Goal: Task Accomplishment & Management: Use online tool/utility

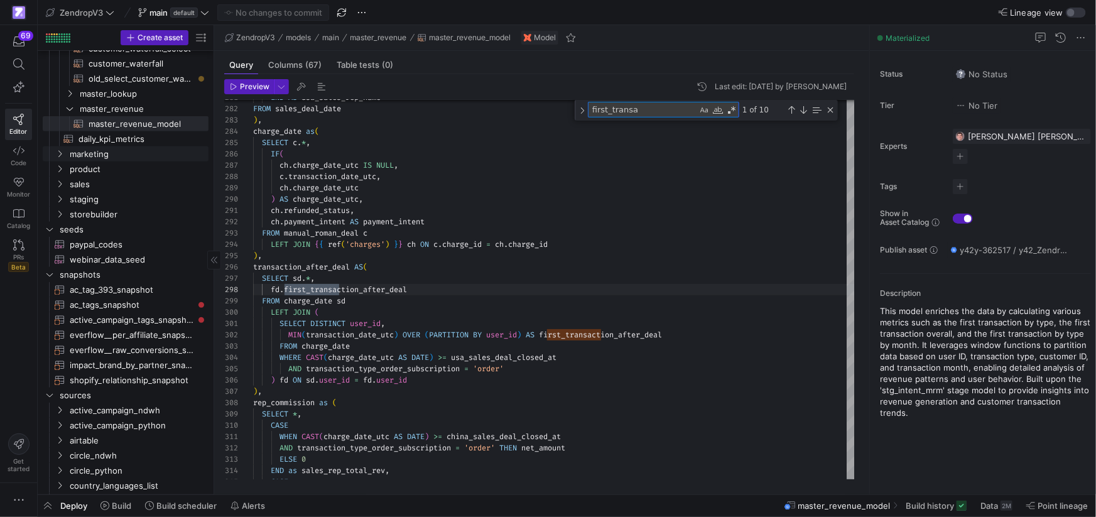
scroll to position [332, 0]
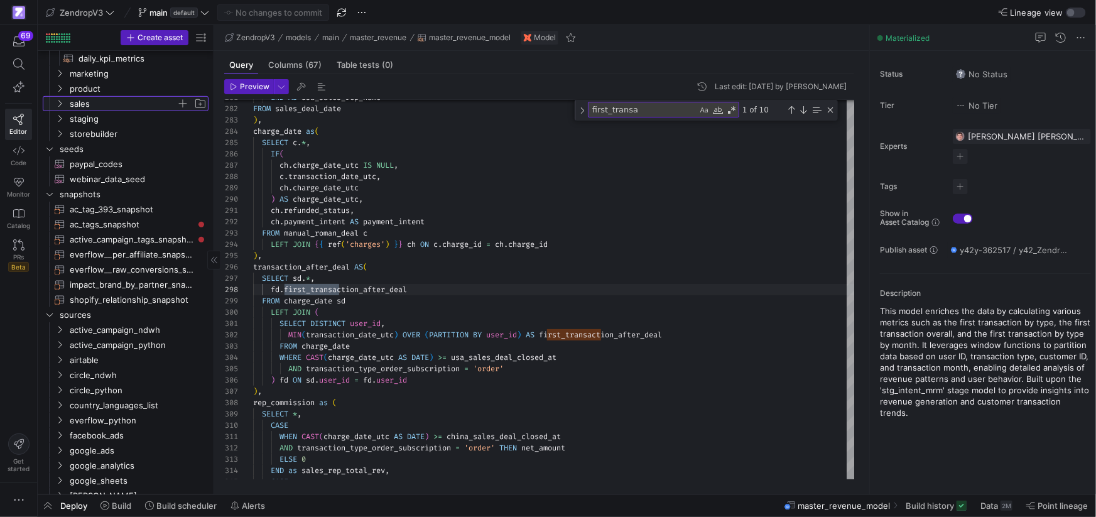
drag, startPoint x: 62, startPoint y: 104, endPoint x: 70, endPoint y: 110, distance: 9.4
click at [62, 104] on icon "Press SPACE to select this row." at bounding box center [59, 104] width 9 height 8
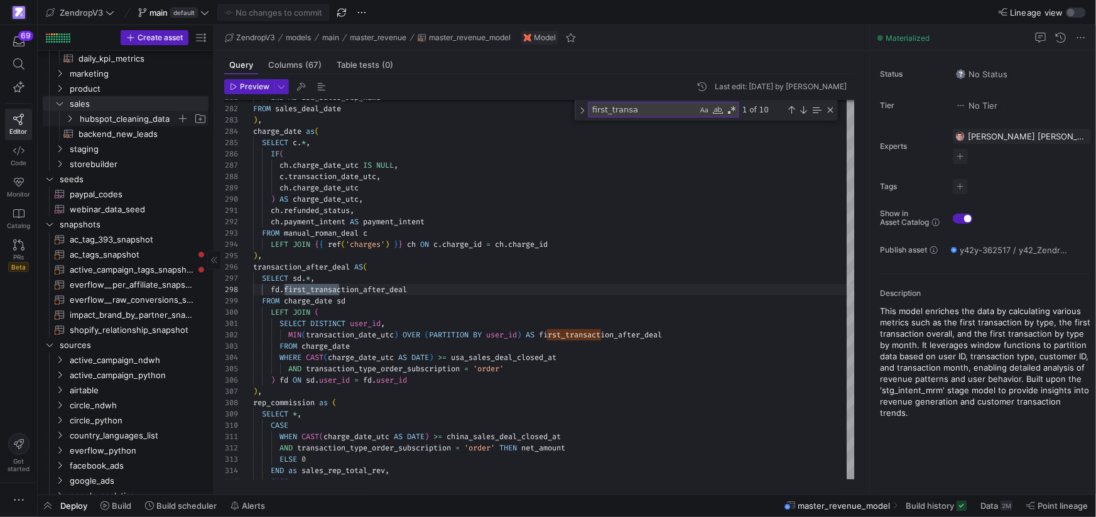
click at [152, 114] on span "hubspot_cleaning_data" at bounding box center [128, 119] width 97 height 14
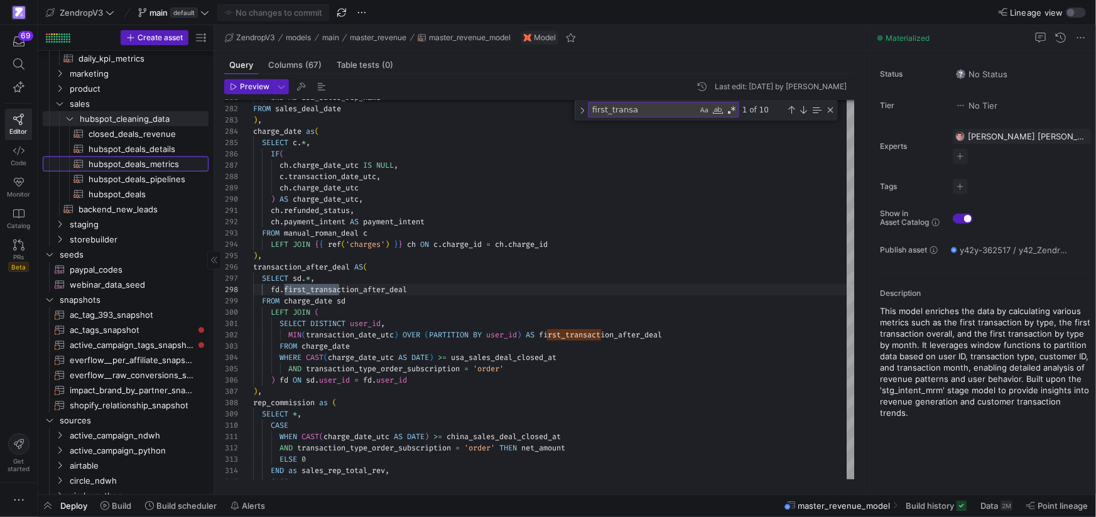
click at [108, 165] on span "hubspot_deals_metrics​​​​​​​​​​" at bounding box center [141, 164] width 105 height 14
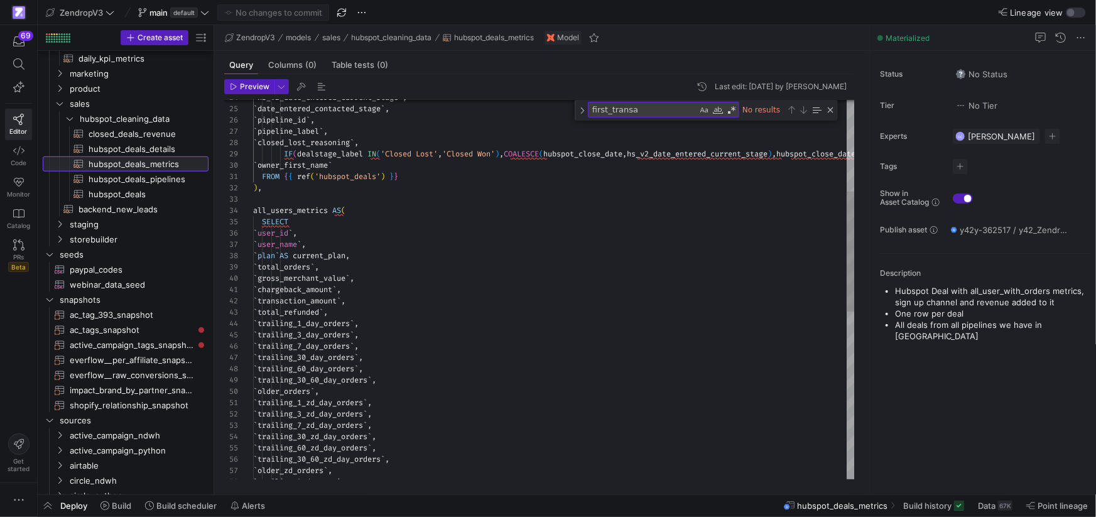
scroll to position [113, 0]
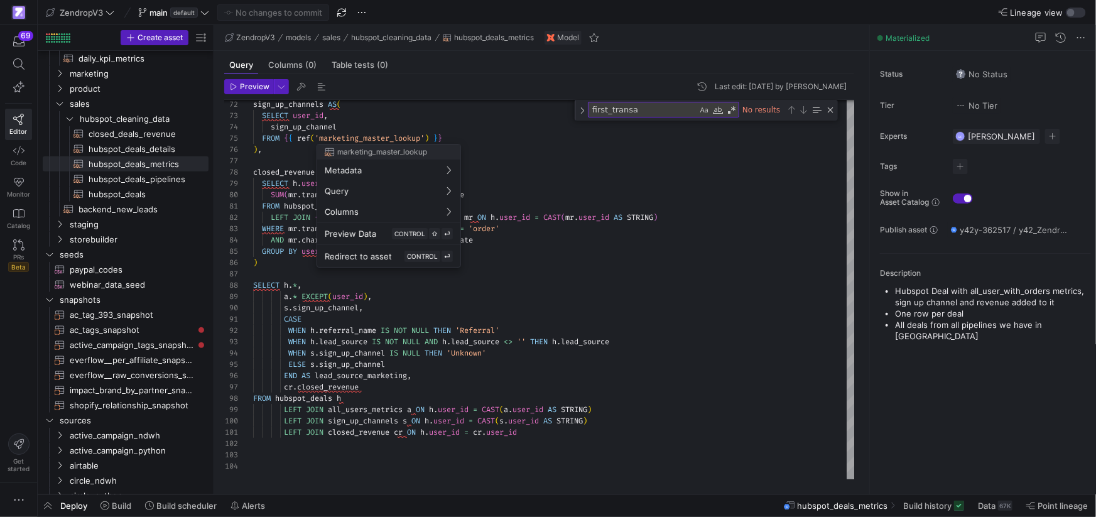
click at [125, 192] on div at bounding box center [548, 258] width 1096 height 517
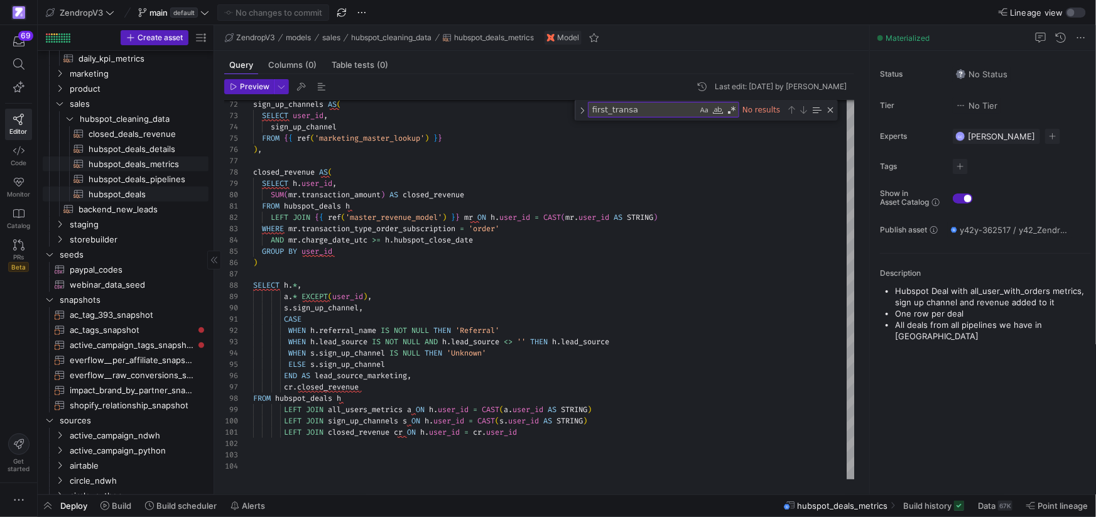
drag, startPoint x: 125, startPoint y: 192, endPoint x: 79, endPoint y: 169, distance: 51.4
click at [125, 192] on span "hubspot_deals​​​​​​​​​​" at bounding box center [141, 194] width 105 height 14
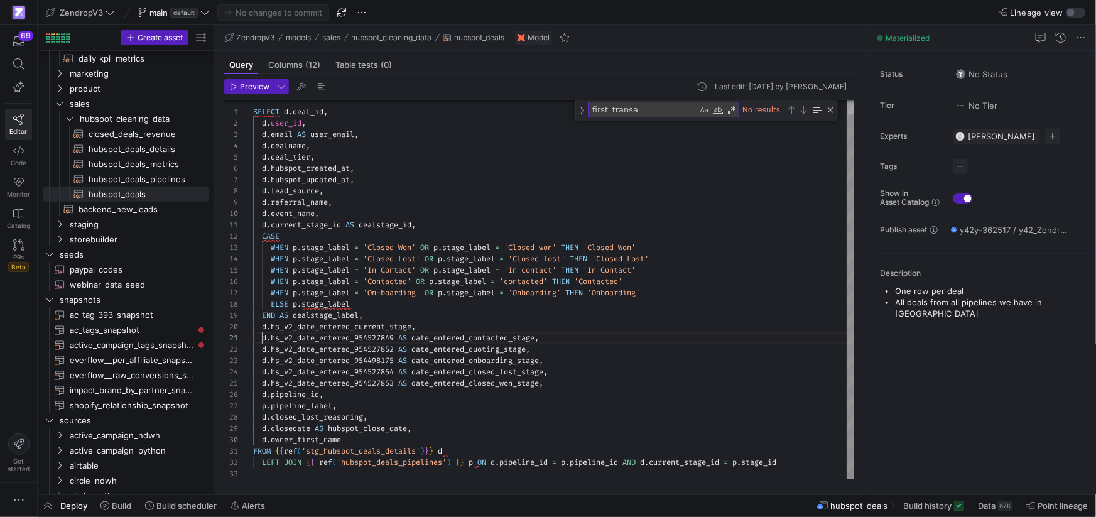
click at [264, 338] on div "SELECT d . deal_id , d . user_id , d . email AS user_email , d . dealname , d .…" at bounding box center [554, 282] width 602 height 394
click at [419, 337] on div "SELECT d . deal_id , d . user_id , d . email AS user_email , d . dealname , d .…" at bounding box center [554, 282] width 602 height 394
drag, startPoint x: 278, startPoint y: 339, endPoint x: 262, endPoint y: 338, distance: 15.7
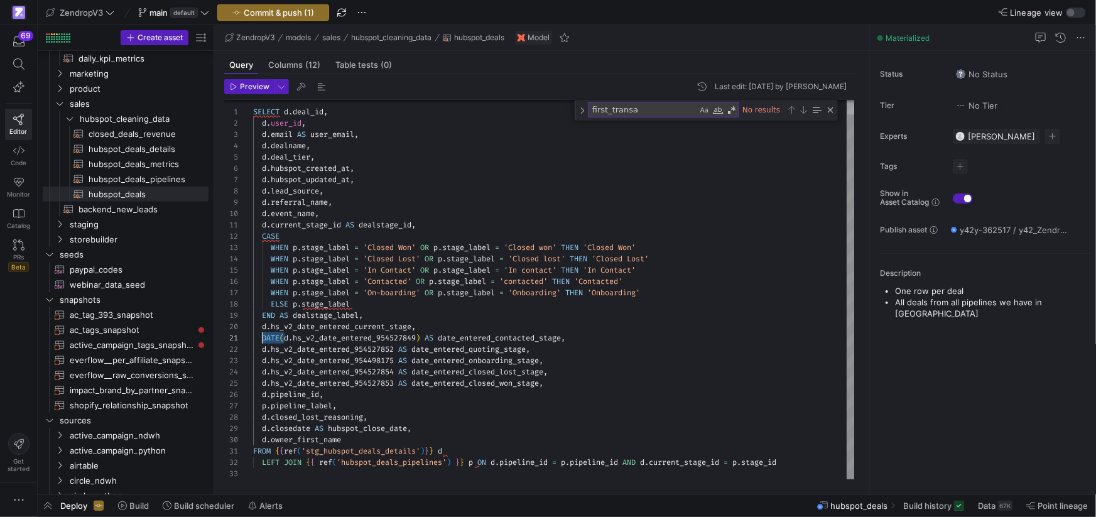
click at [262, 350] on div "SELECT d . deal_id , d . user_id , d . email AS user_email , d . dealname , d .…" at bounding box center [554, 282] width 602 height 394
click at [262, 362] on div "SELECT d . deal_id , d . user_id , d . email AS user_email , d . dealname , d .…" at bounding box center [554, 282] width 602 height 394
click at [262, 372] on div "SELECT d . deal_id , d . user_id , d . email AS user_email , d . dealname , d .…" at bounding box center [554, 282] width 602 height 394
click at [261, 383] on div "SELECT d . deal_id , d . user_id , d . email AS user_email , d . dealname , d .…" at bounding box center [554, 282] width 602 height 394
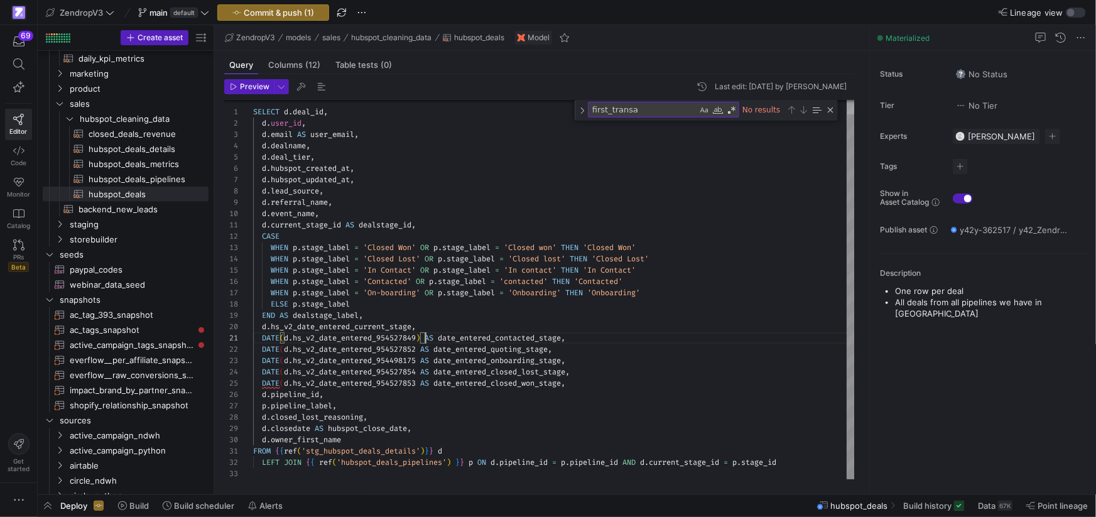
scroll to position [0, 167]
click at [421, 337] on div "SELECT d . deal_id , d . user_id , d . email AS user_email , d . dealname , d .…" at bounding box center [554, 282] width 602 height 394
click at [420, 346] on span at bounding box center [418, 349] width 4 height 10
click at [420, 349] on div "SELECT d . deal_id , d . user_id , d . email AS user_email , d . dealname , d .…" at bounding box center [554, 282] width 602 height 394
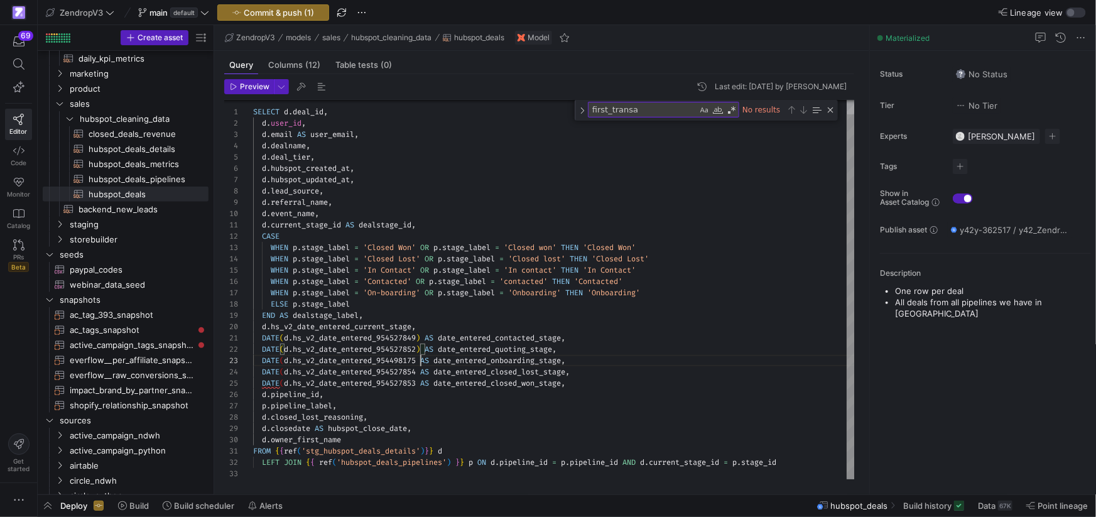
click at [419, 361] on div "SELECT d . deal_id , d . user_id , d . email AS user_email , d . dealname , d .…" at bounding box center [554, 282] width 602 height 394
type textarea "DATE(d.hs_v2_date_entered_954527849) AS date_entered_contacted_stage, DATE(d.hs…"
click at [279, 16] on span "Commit & push (1)" at bounding box center [279, 13] width 70 height 10
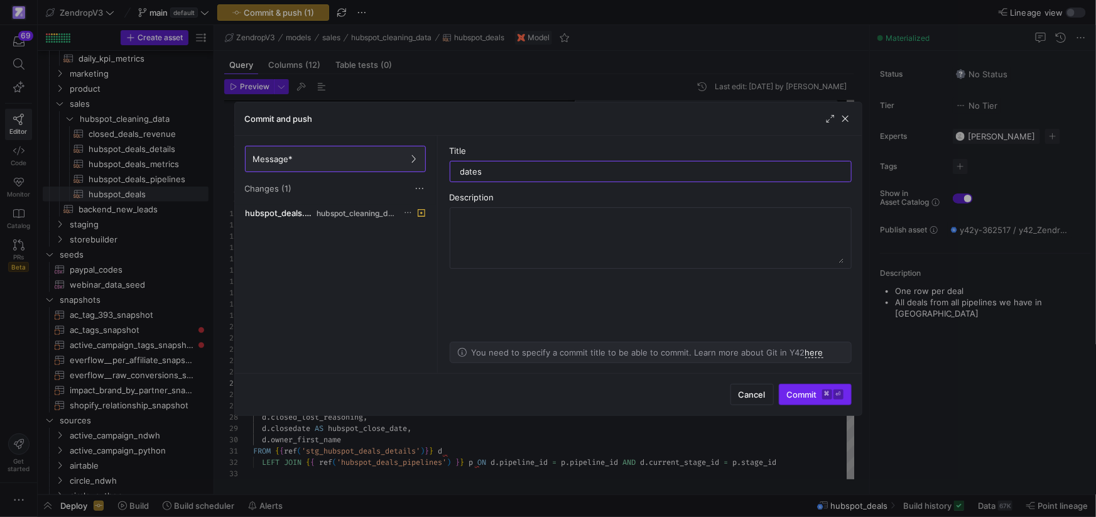
type input "dates"
click at [803, 384] on span "submit" at bounding box center [815, 394] width 72 height 20
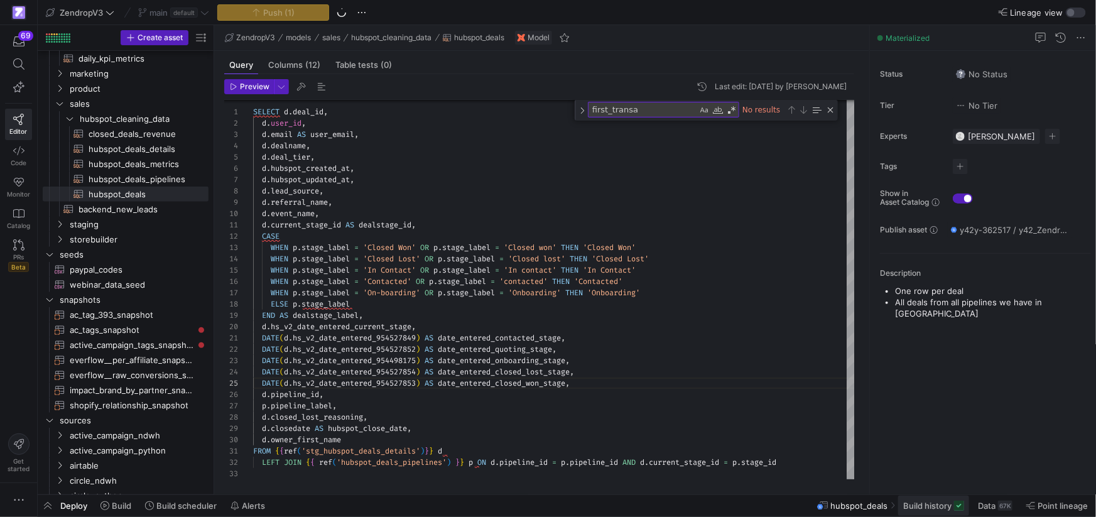
click at [945, 503] on span "Build history" at bounding box center [927, 505] width 48 height 10
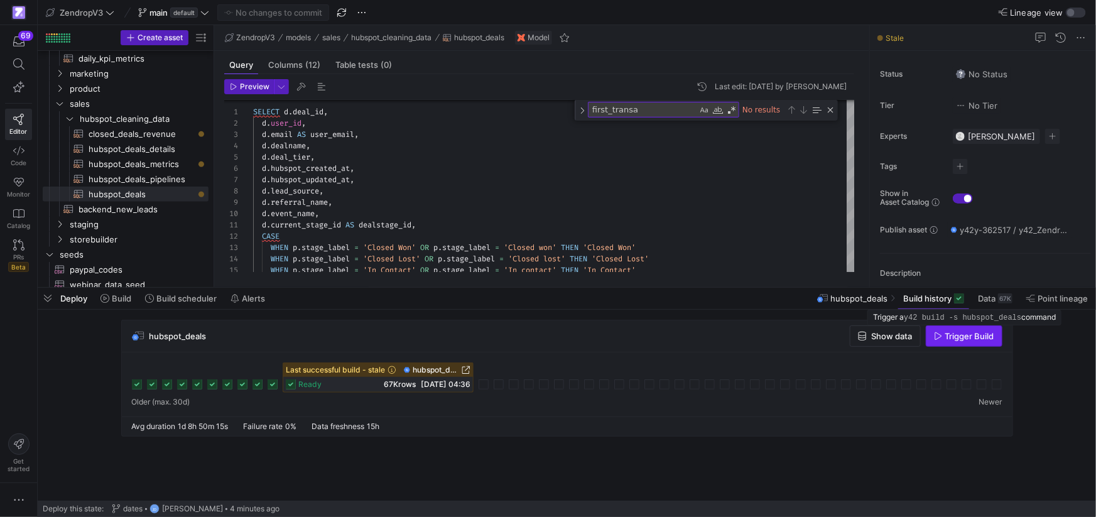
click at [945, 331] on span "Trigger Build" at bounding box center [969, 336] width 49 height 10
click at [832, 111] on div "Close (Escape)" at bounding box center [830, 110] width 10 height 10
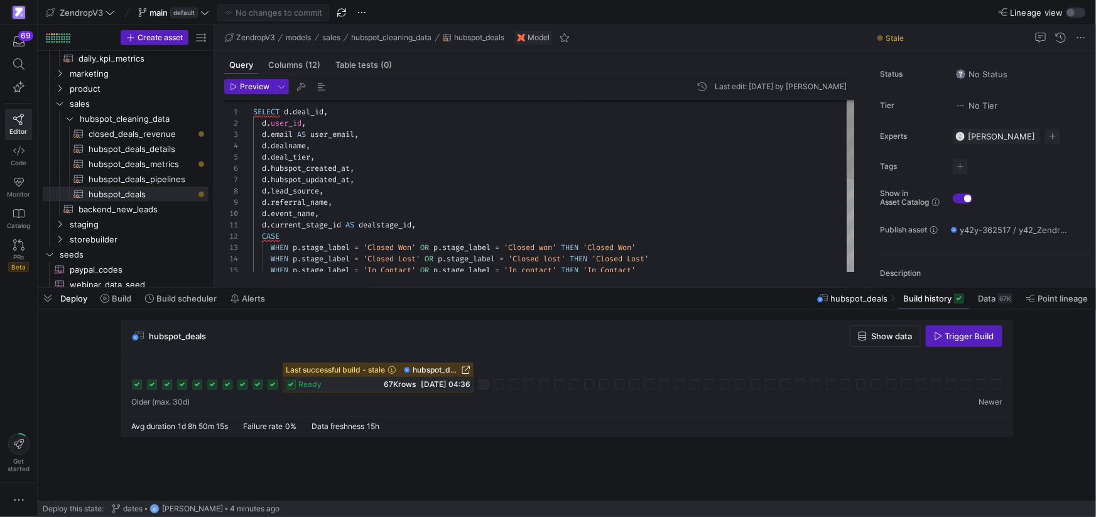
scroll to position [45, 171]
